Goal: Information Seeking & Learning: Compare options

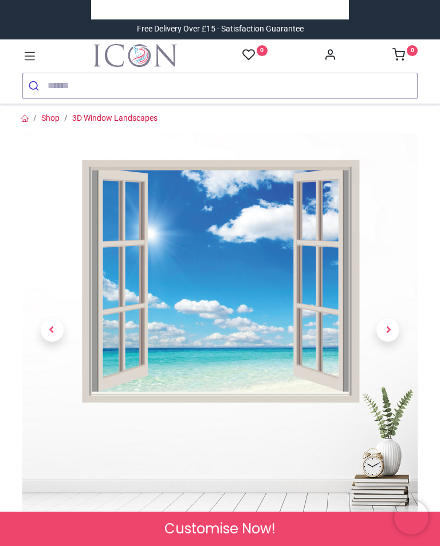
click at [391, 330] on span "Next" at bounding box center [387, 330] width 23 height 23
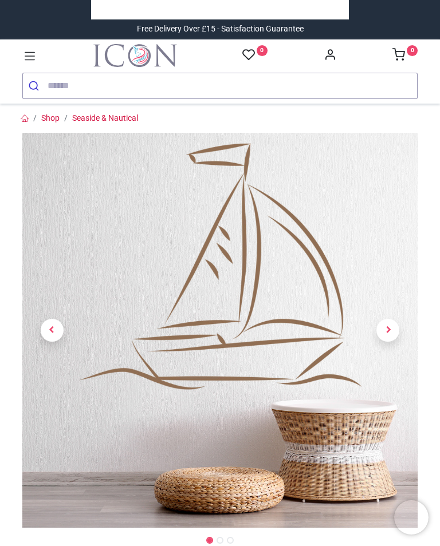
click at [393, 319] on span "Next" at bounding box center [387, 330] width 23 height 23
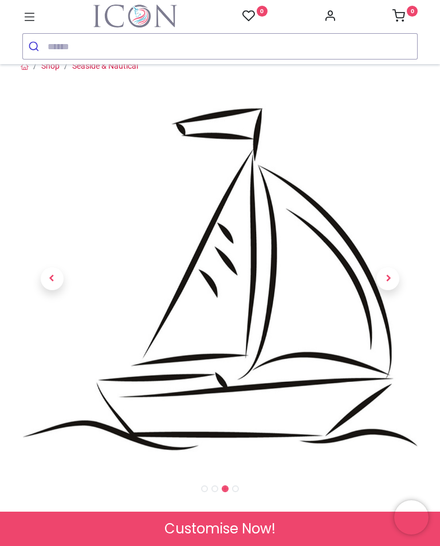
scroll to position [9, 0]
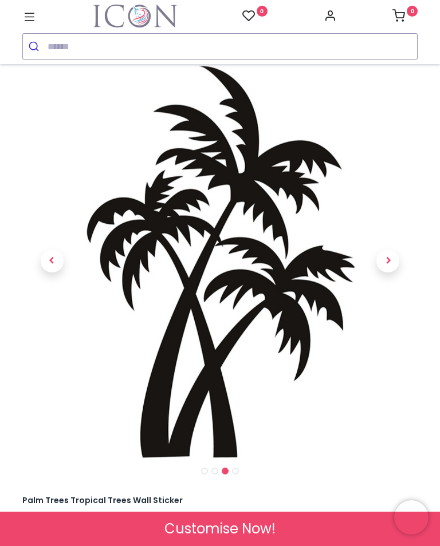
scroll to position [28, 0]
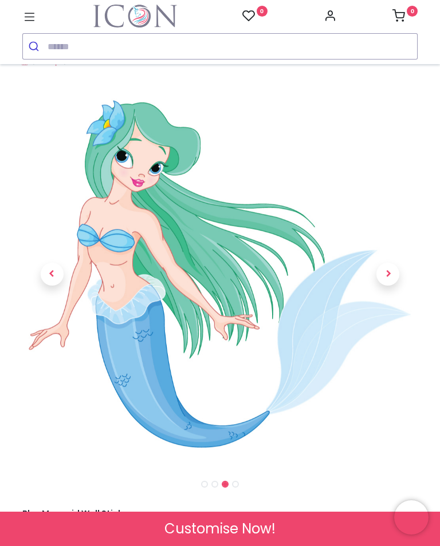
scroll to position [17, 0]
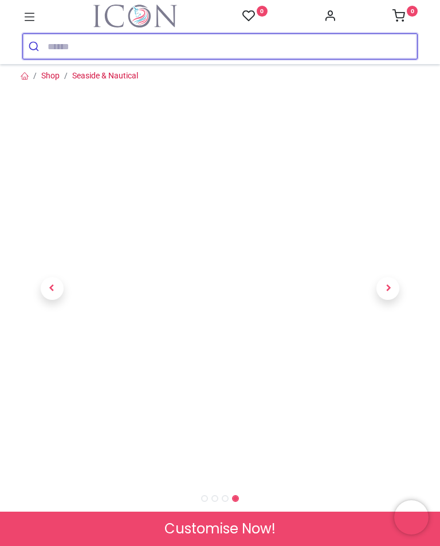
scroll to position [5, 0]
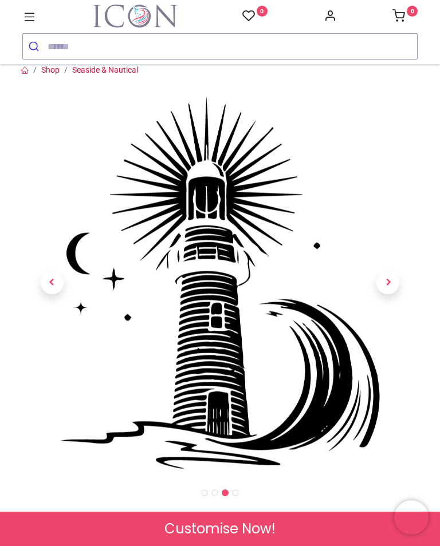
scroll to position [11, 0]
